Goal: Information Seeking & Learning: Learn about a topic

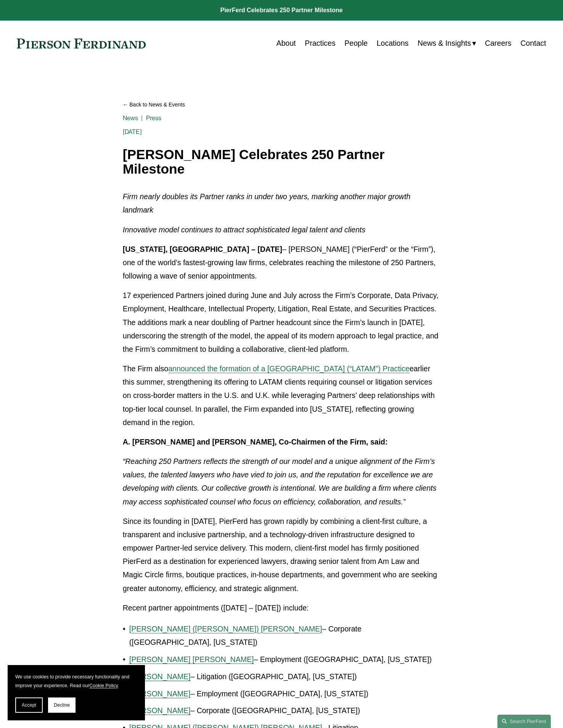
click at [333, 44] on link "Practices" at bounding box center [320, 43] width 31 height 15
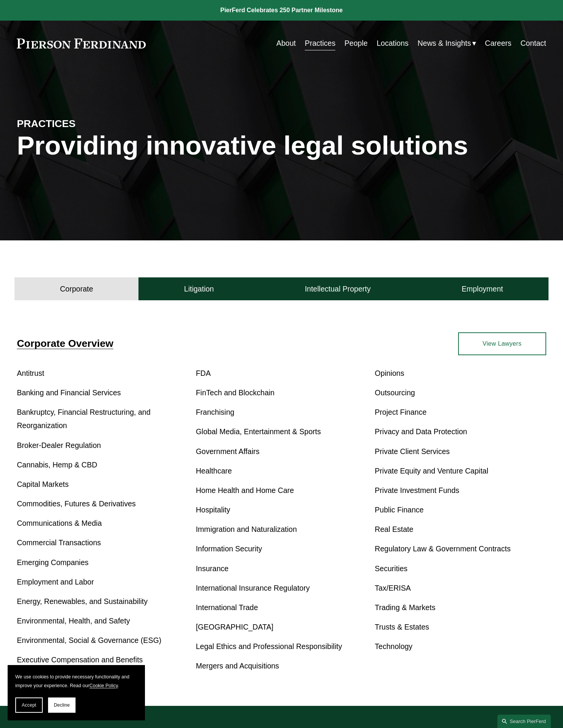
scroll to position [38, 0]
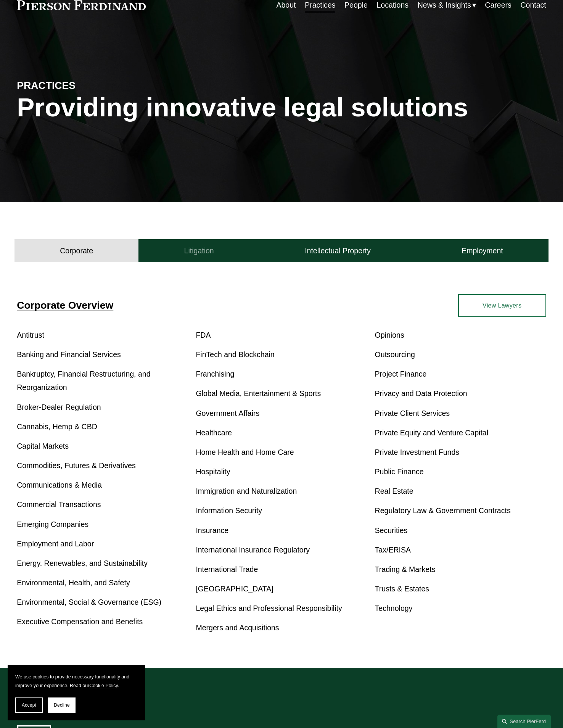
click at [210, 259] on button "Litigation" at bounding box center [199, 250] width 121 height 23
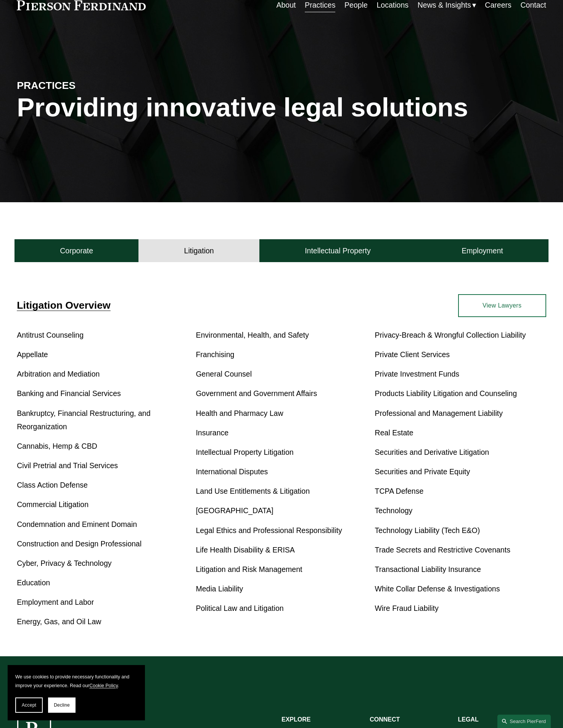
click at [31, 580] on link "Education" at bounding box center [33, 583] width 33 height 8
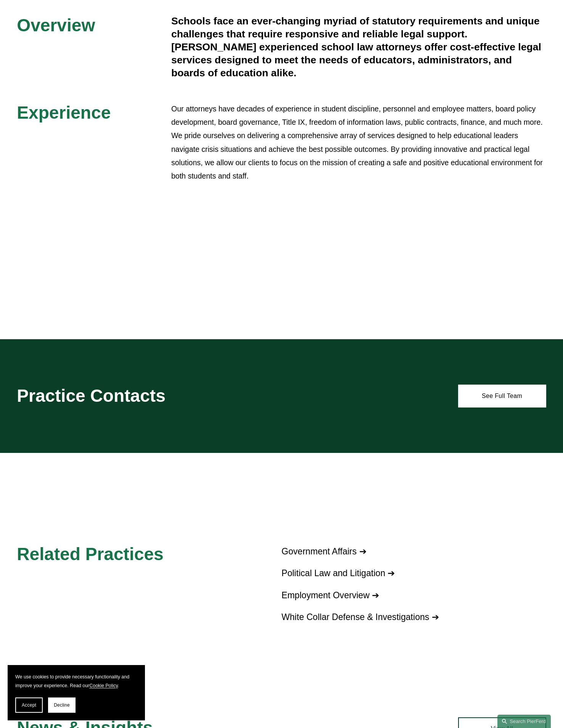
scroll to position [458, 0]
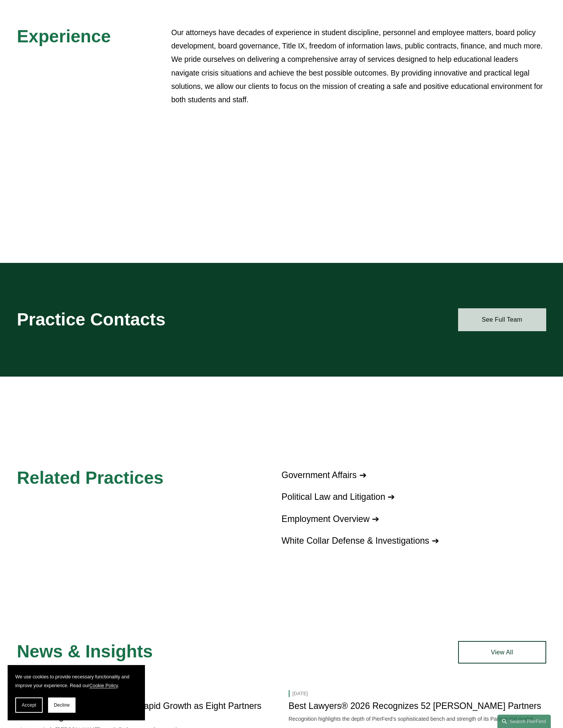
click at [504, 324] on link "See Full Team" at bounding box center [502, 319] width 88 height 23
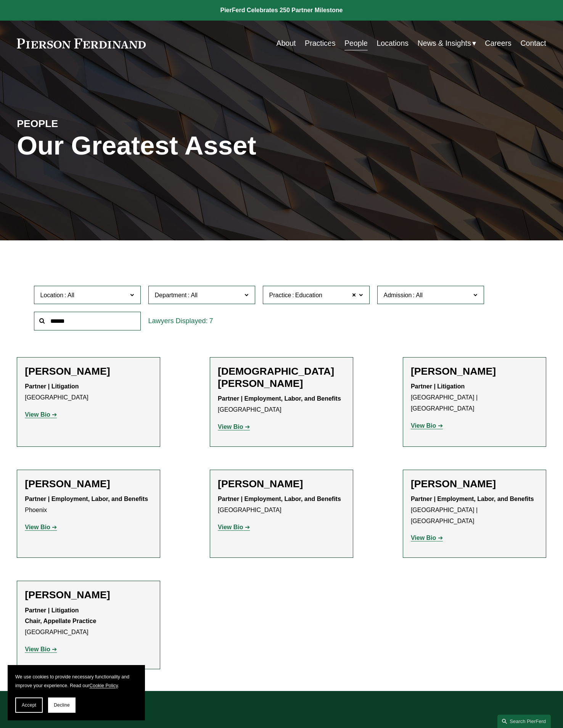
click at [42, 413] on strong "View Bio" at bounding box center [37, 415] width 25 height 6
